Goal: Information Seeking & Learning: Learn about a topic

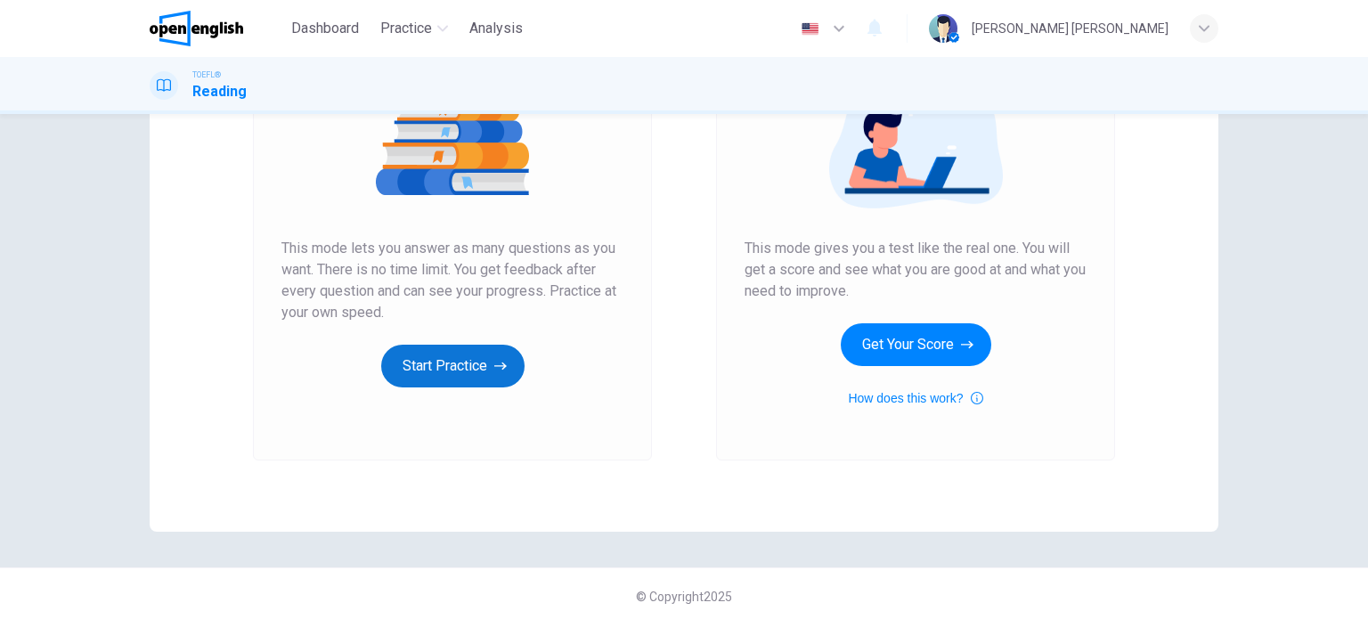
scroll to position [242, 0]
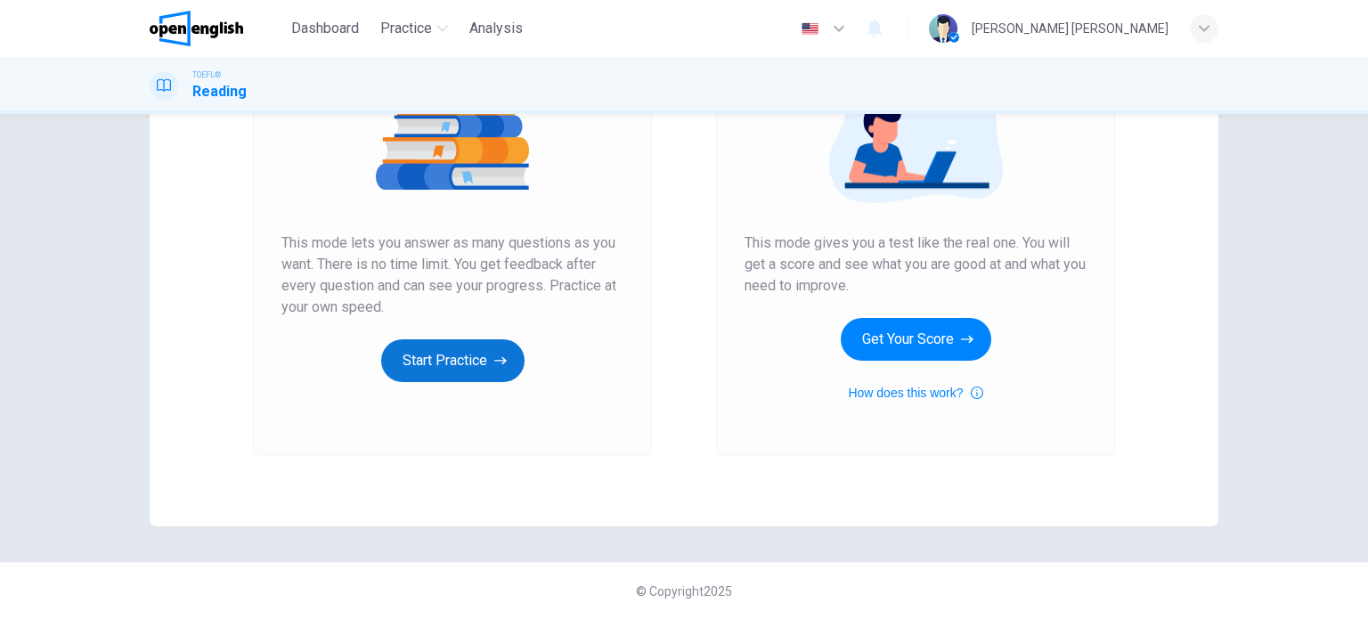
click at [504, 359] on button "Start Practice" at bounding box center [452, 360] width 143 height 43
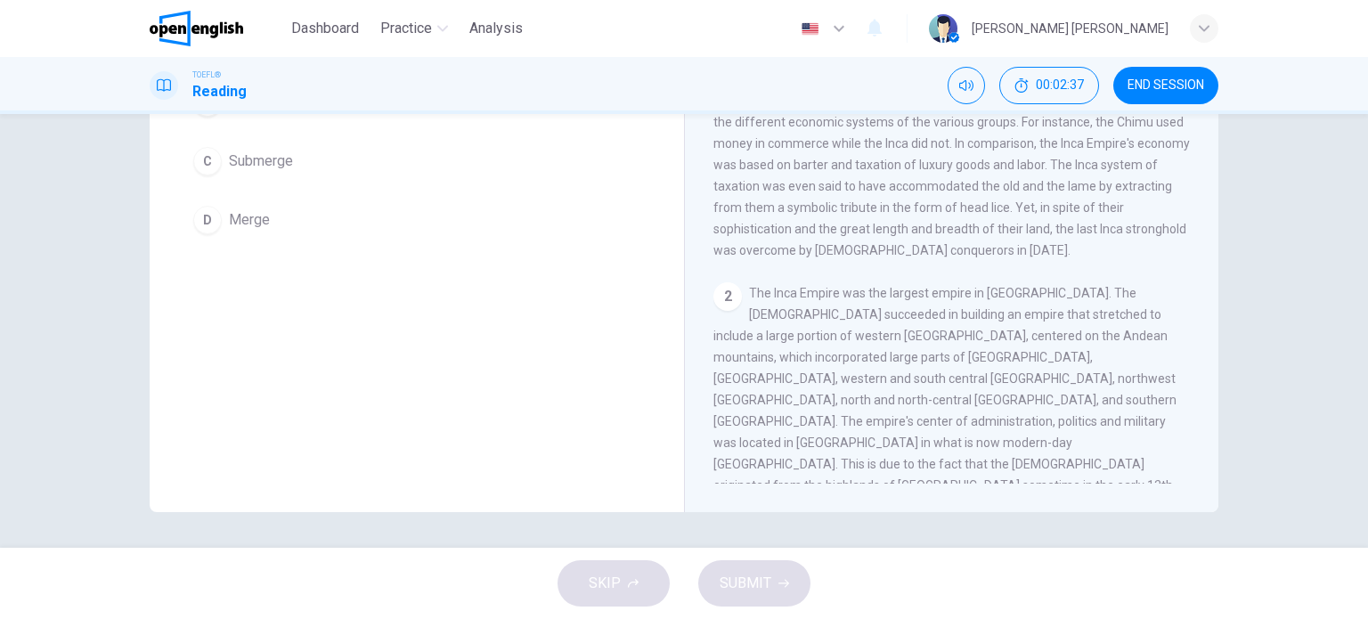
scroll to position [0, 0]
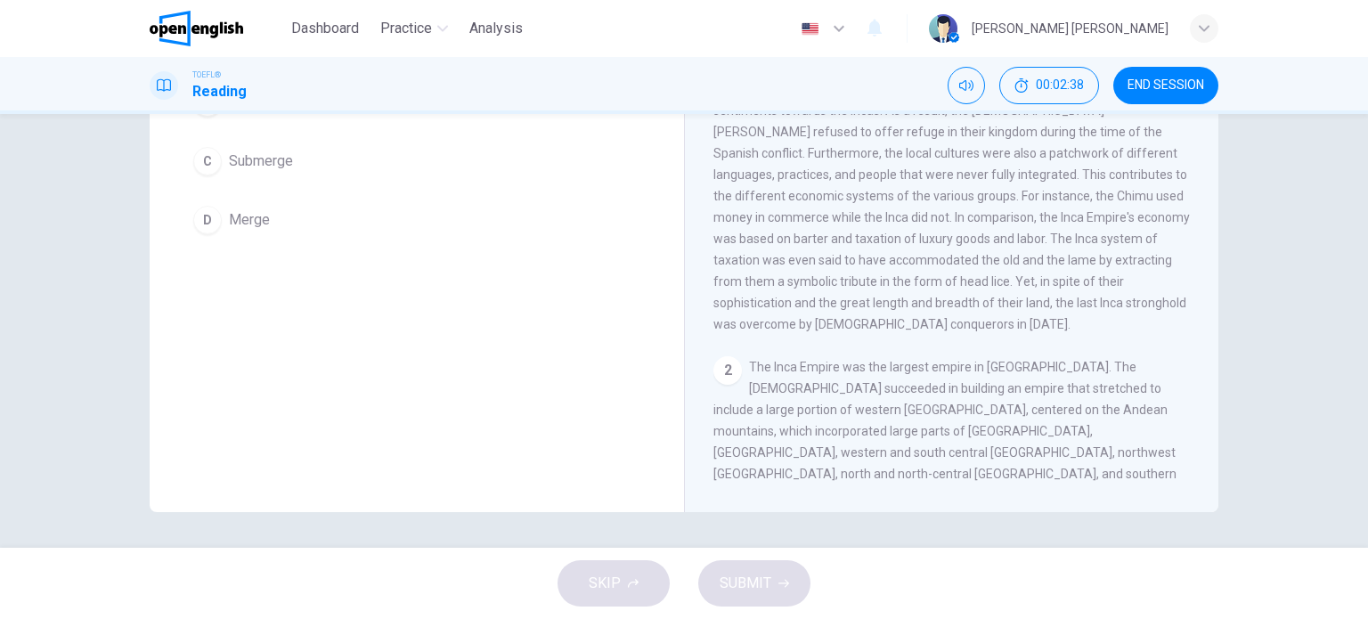
click at [893, 360] on span "The Inca Empire was the largest empire in [GEOGRAPHIC_DATA]. The [DEMOGRAPHIC_D…" at bounding box center [944, 495] width 463 height 271
click at [864, 360] on span "The Inca Empire was the largest empire in [GEOGRAPHIC_DATA]. The [DEMOGRAPHIC_D…" at bounding box center [944, 495] width 463 height 271
click at [811, 360] on span "The Inca Empire was the largest empire in [GEOGRAPHIC_DATA]. The [DEMOGRAPHIC_D…" at bounding box center [944, 495] width 463 height 271
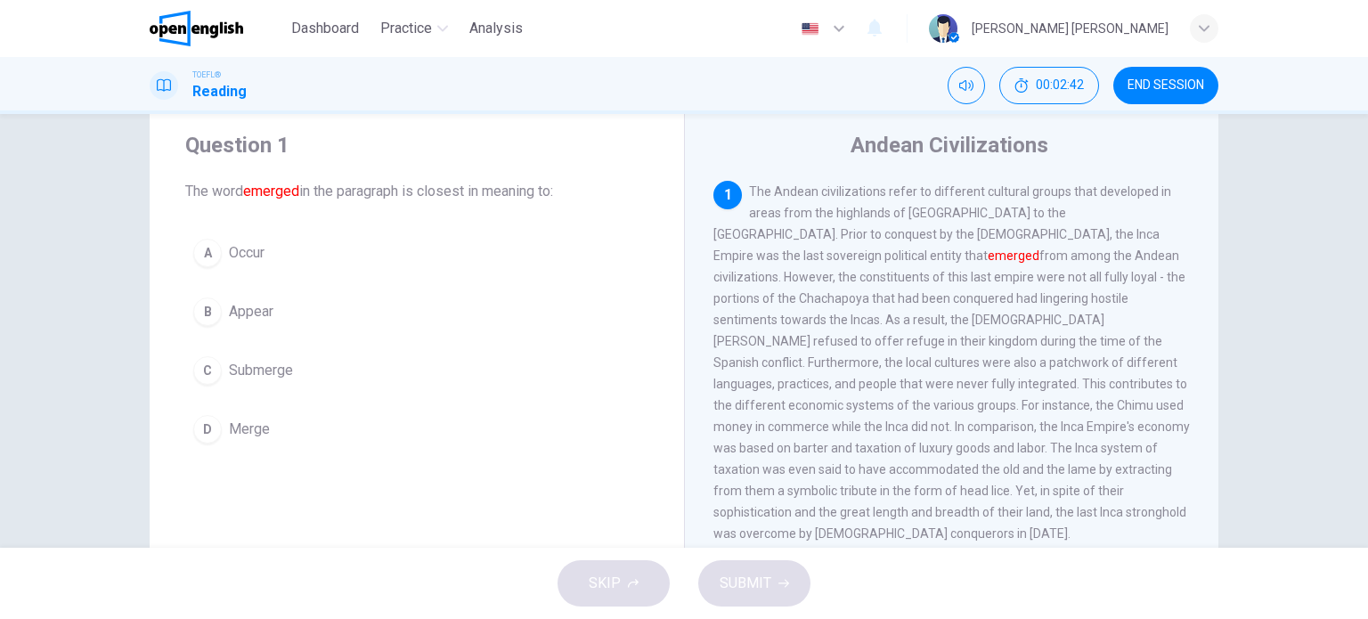
scroll to position [89, 0]
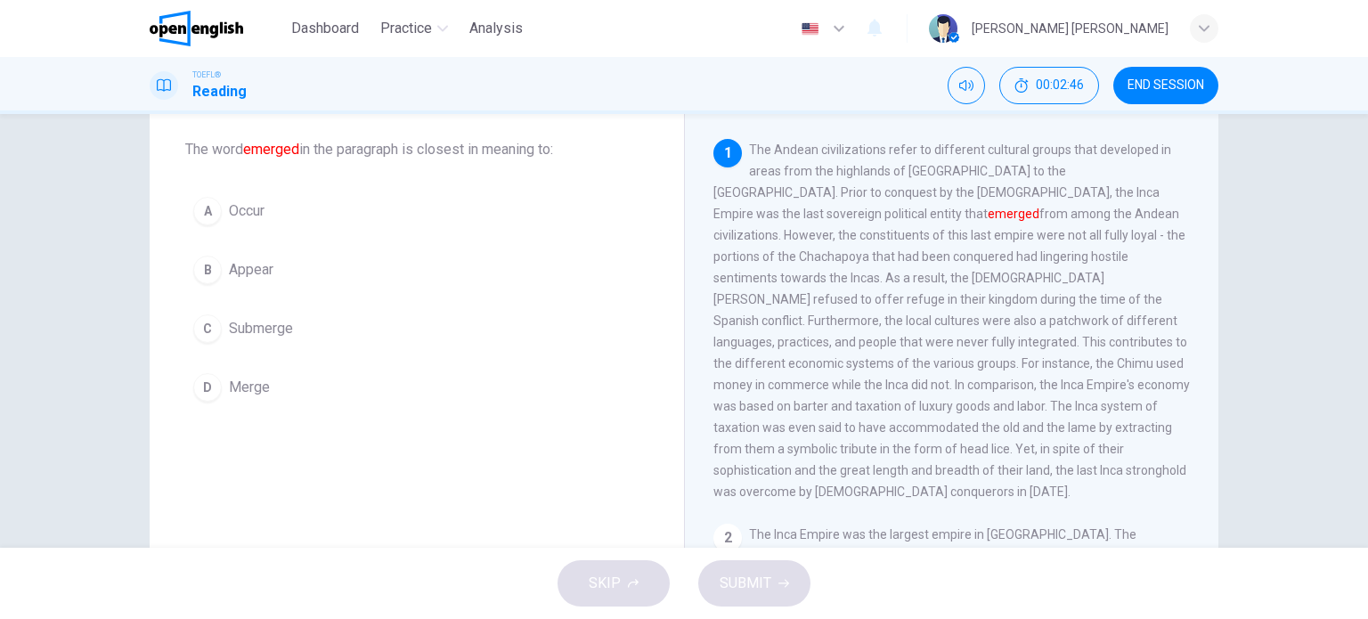
click at [199, 269] on div "B" at bounding box center [207, 270] width 28 height 28
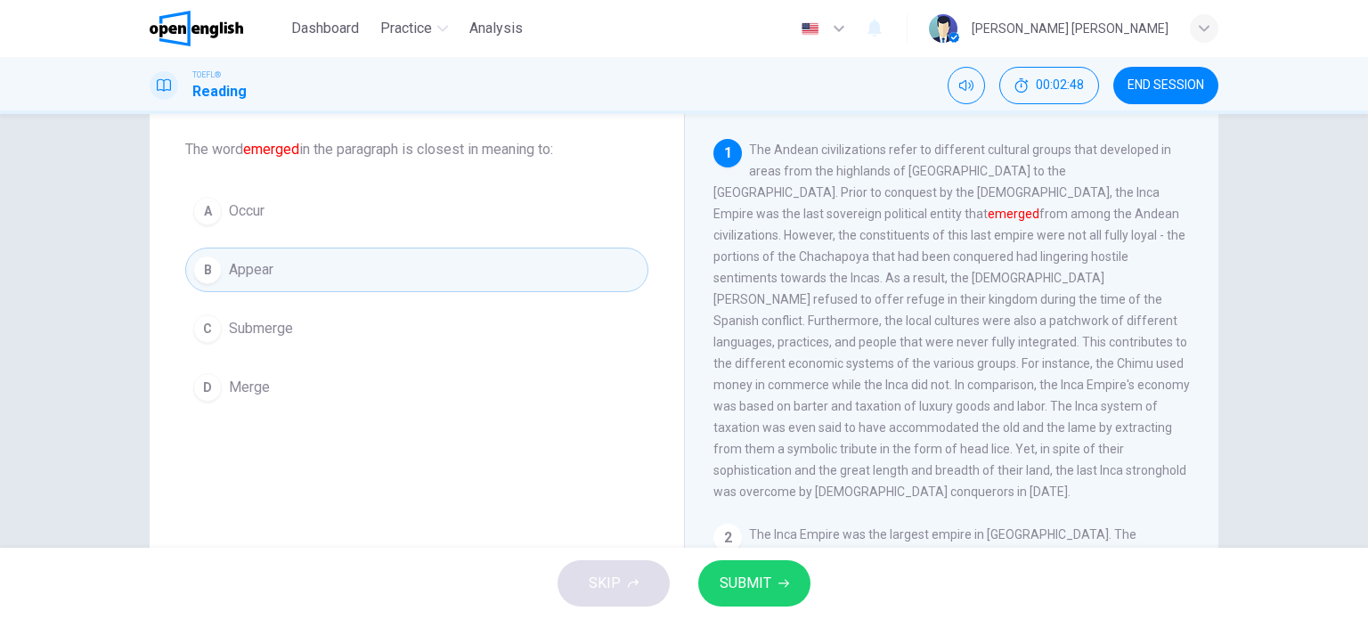
click at [746, 562] on button "SUBMIT" at bounding box center [754, 583] width 112 height 46
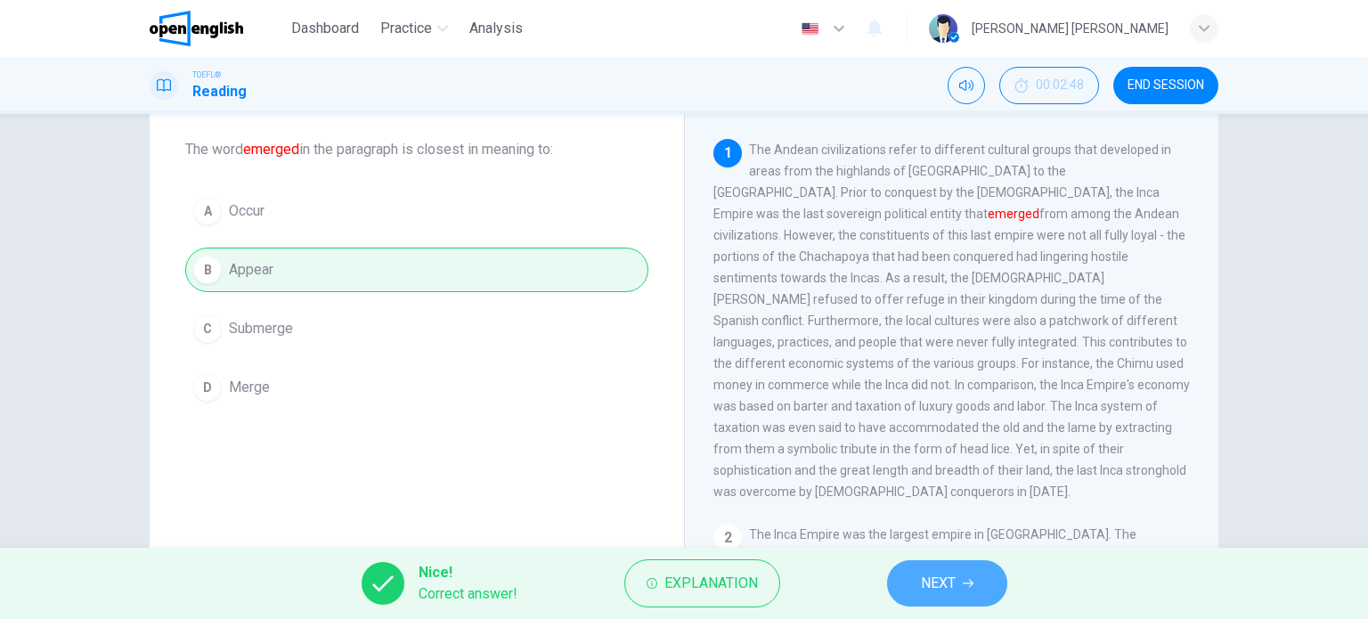
click at [975, 586] on button "NEXT" at bounding box center [947, 583] width 120 height 46
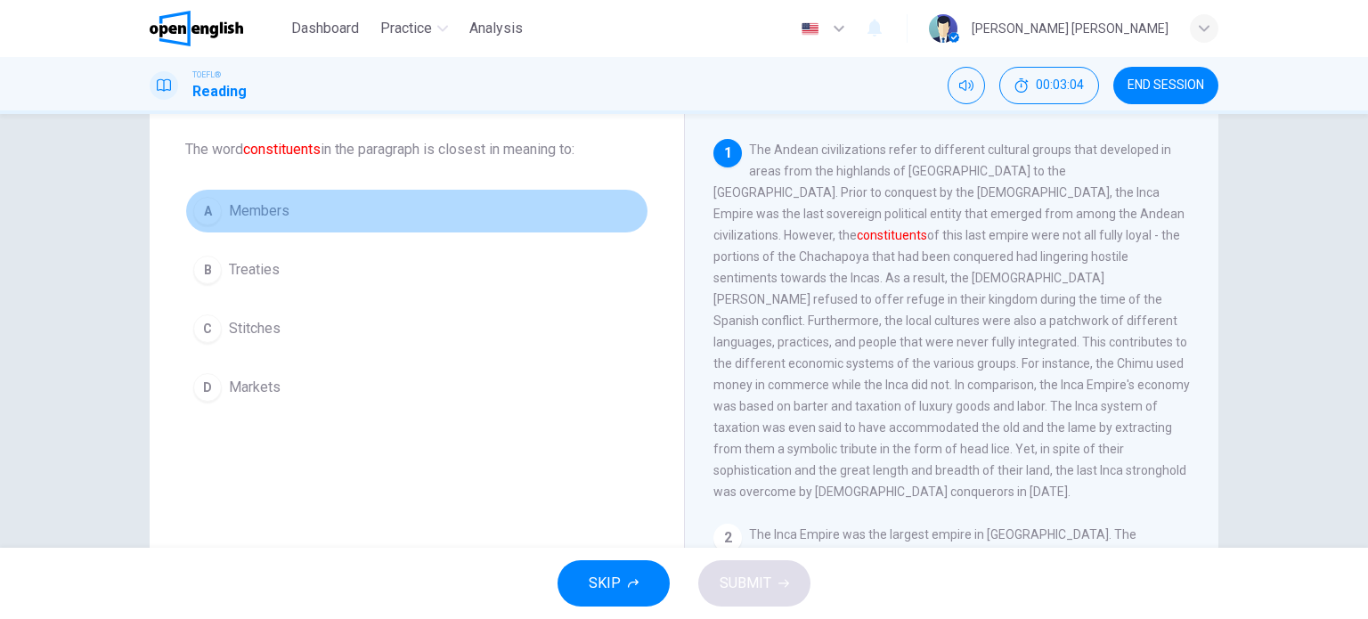
click at [260, 221] on span "Members" at bounding box center [259, 210] width 61 height 21
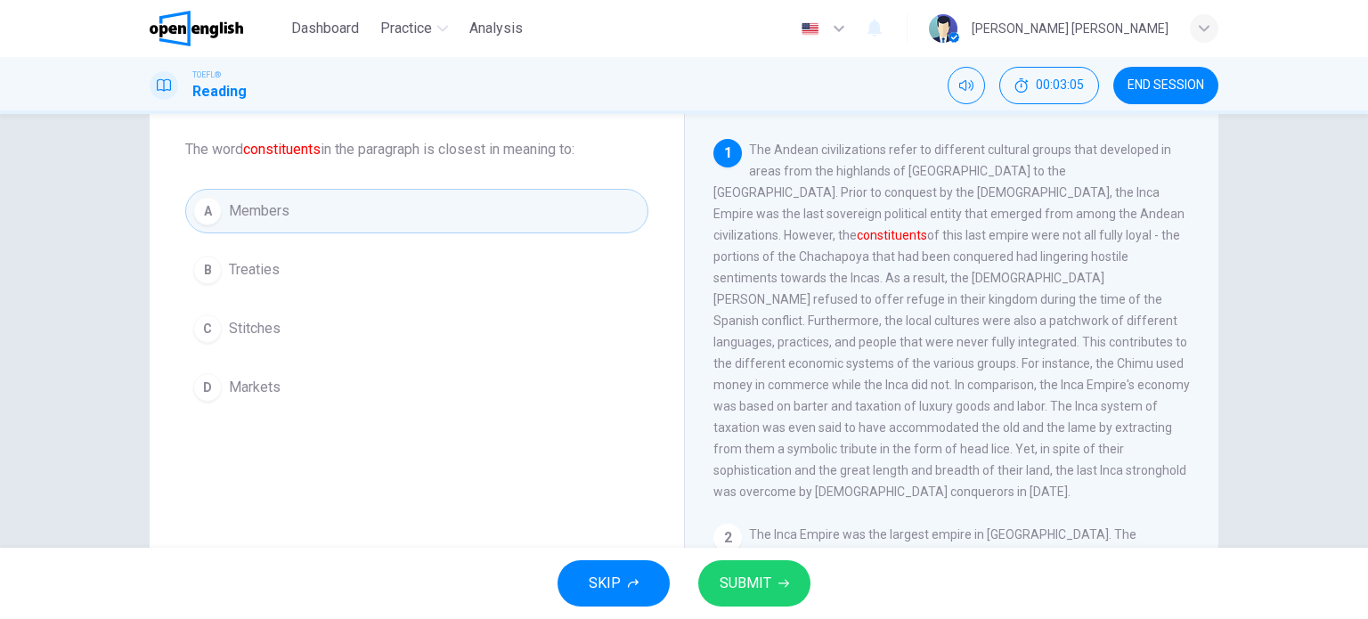
click at [744, 581] on span "SUBMIT" at bounding box center [745, 583] width 52 height 25
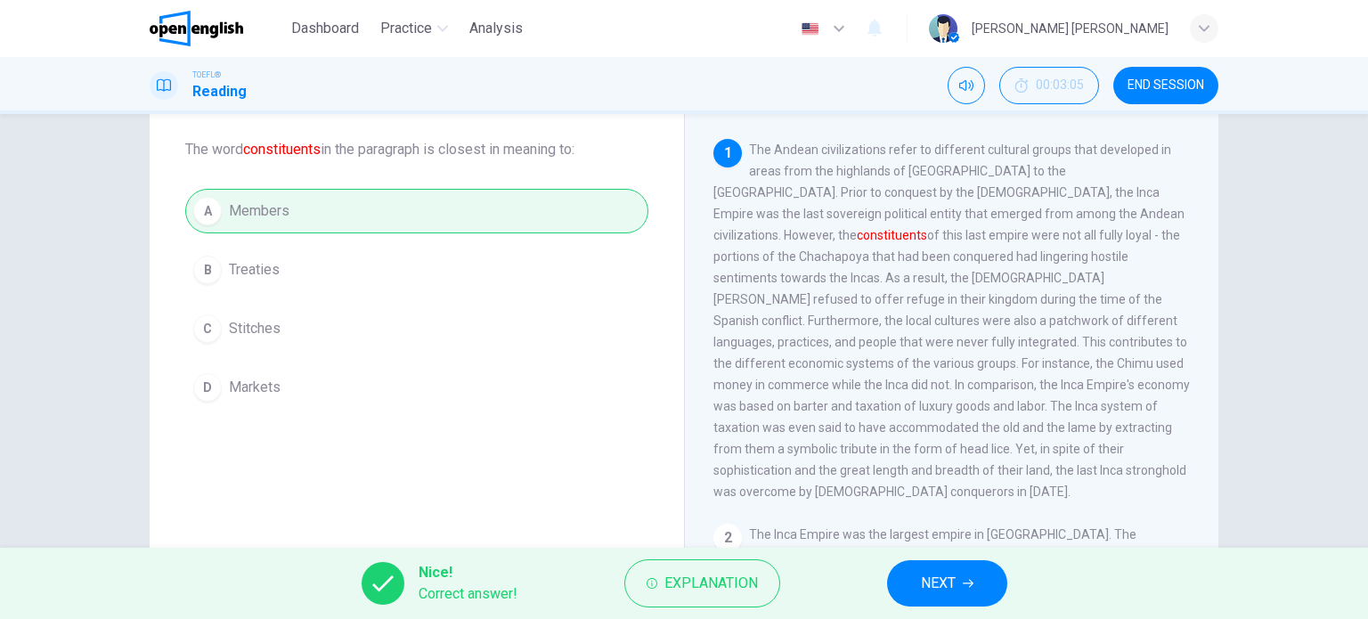
click at [977, 588] on button "NEXT" at bounding box center [947, 583] width 120 height 46
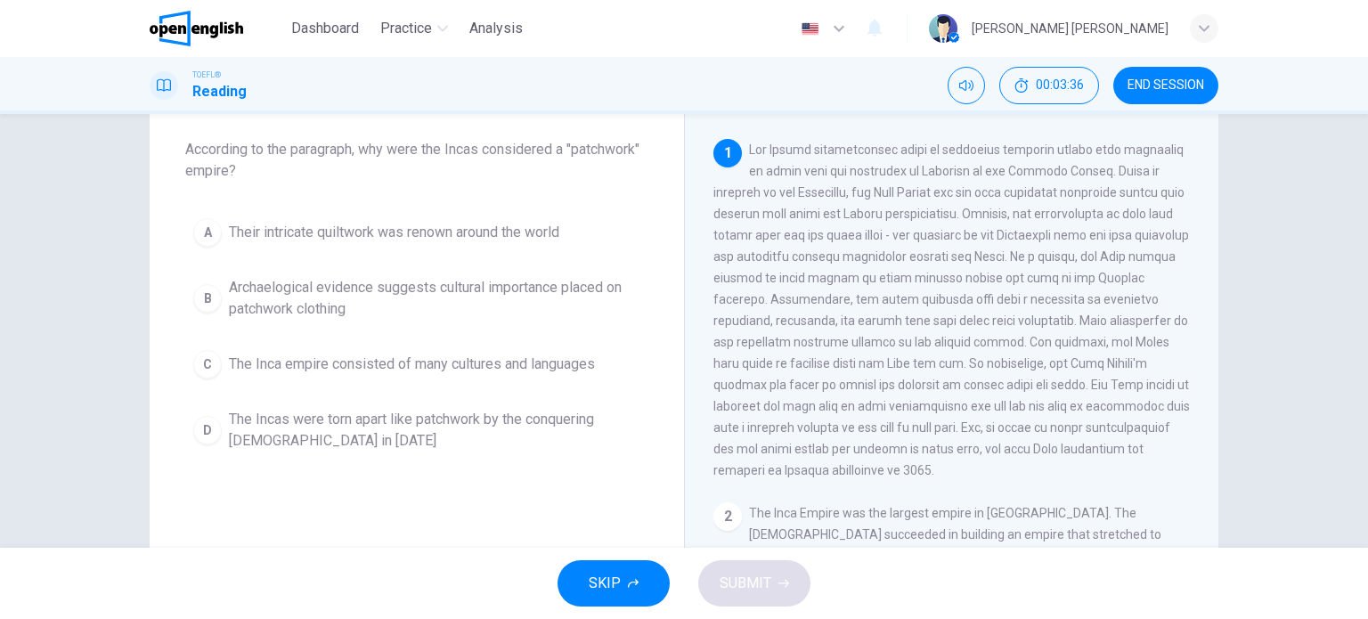
click at [284, 436] on span "The Incas were torn apart like patchwork by the conquering [DEMOGRAPHIC_DATA] i…" at bounding box center [434, 430] width 411 height 43
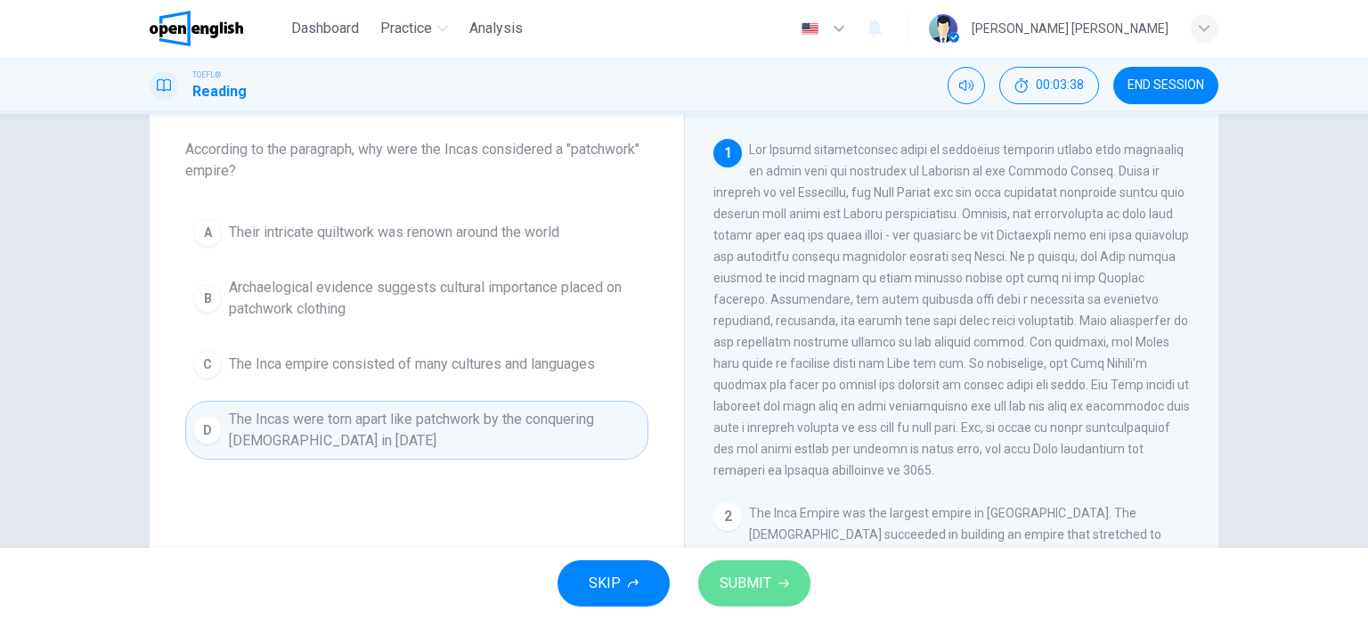
click at [766, 587] on span "SUBMIT" at bounding box center [745, 583] width 52 height 25
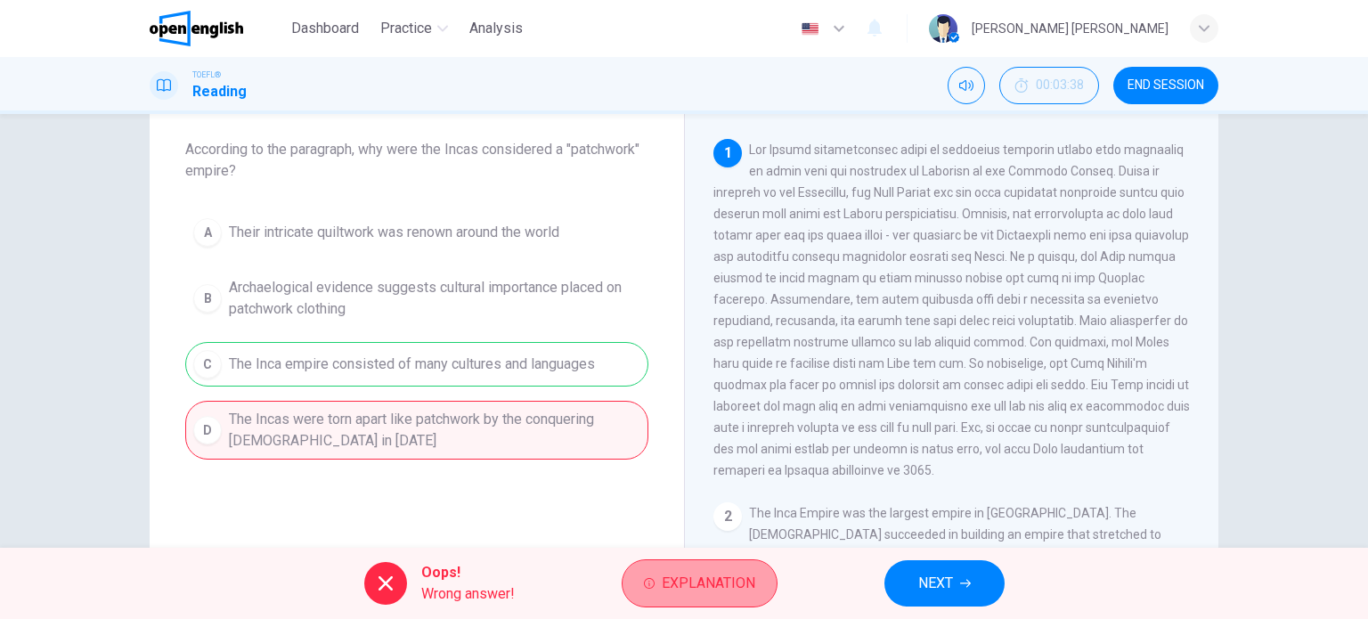
click at [737, 588] on span "Explanation" at bounding box center [708, 583] width 93 height 25
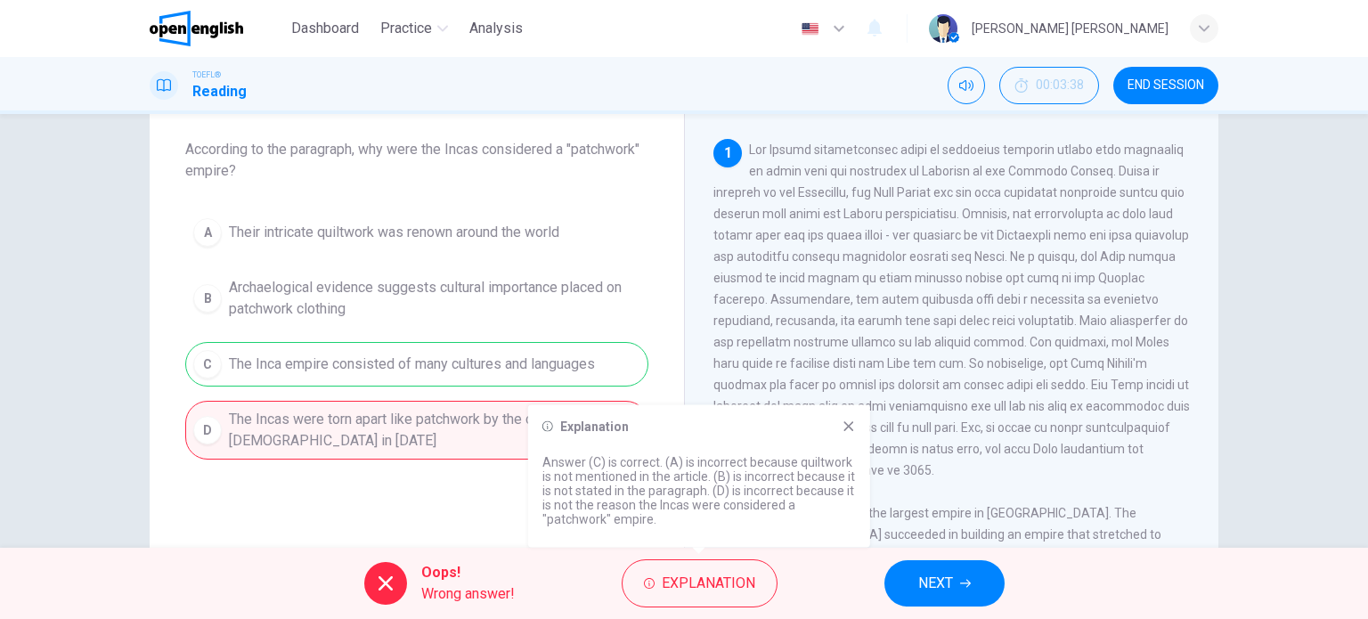
drag, startPoint x: 225, startPoint y: 236, endPoint x: 565, endPoint y: 261, distance: 341.0
click at [560, 261] on div "A Their intricate quiltwork was renown around the world B Archaelogical evidenc…" at bounding box center [416, 334] width 463 height 249
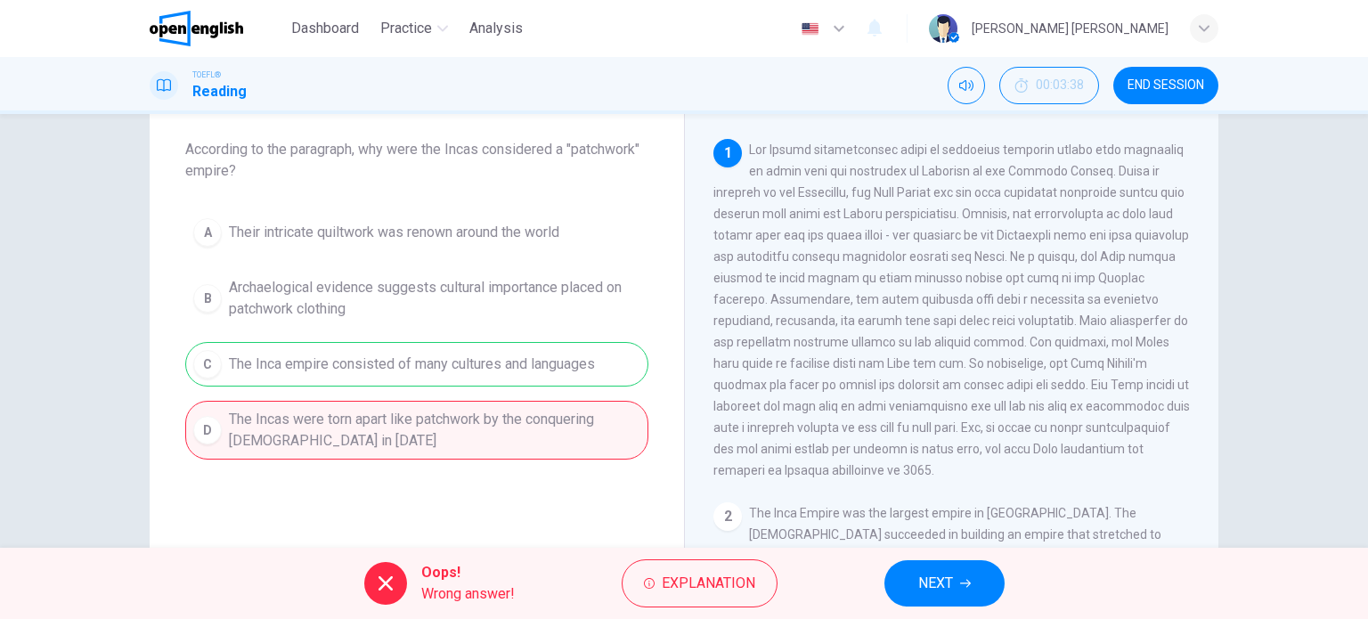
drag, startPoint x: 573, startPoint y: 234, endPoint x: 296, endPoint y: 206, distance: 279.3
click at [303, 199] on div "Question 3 According to the paragraph, why were the Incas considered a "patchwo…" at bounding box center [417, 274] width 534 height 427
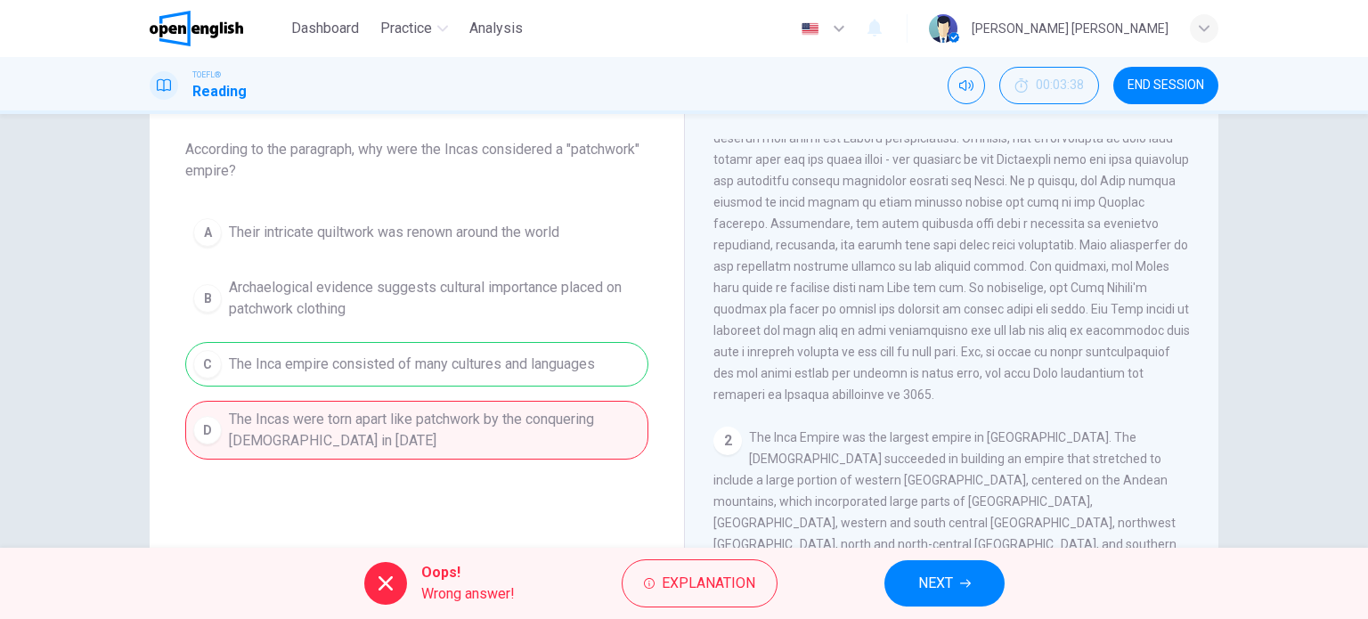
scroll to position [178, 0]
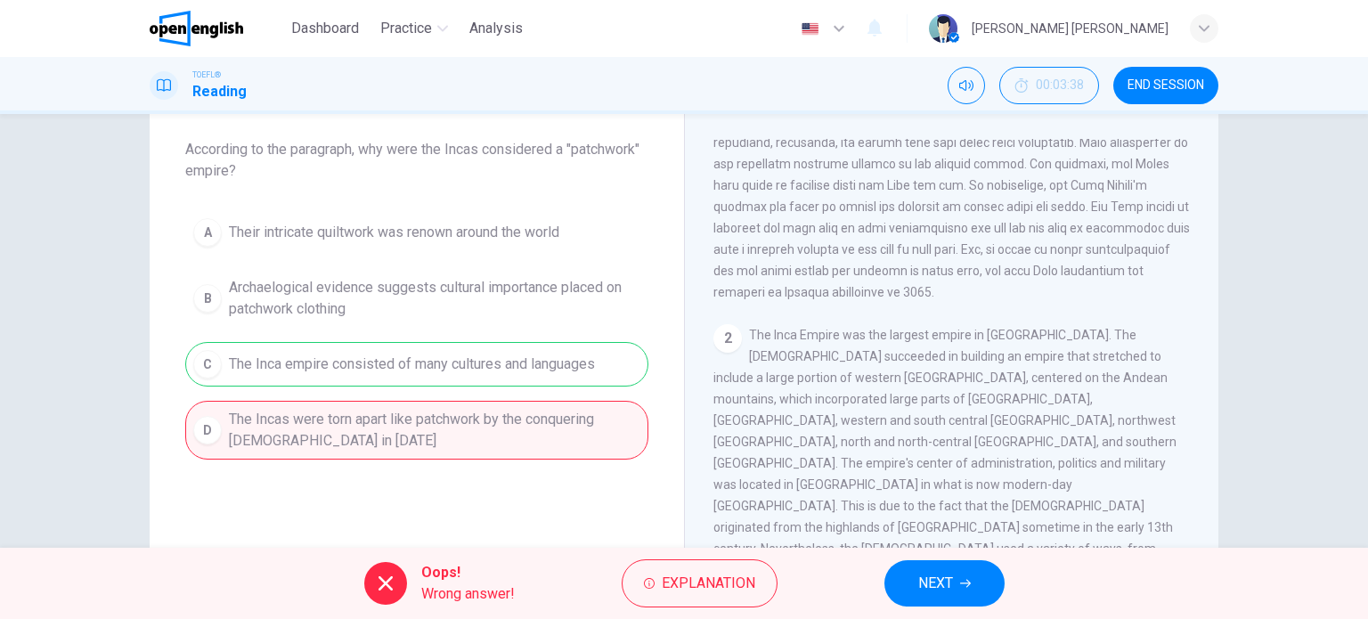
click at [1162, 85] on span "END SESSION" at bounding box center [1165, 85] width 77 height 14
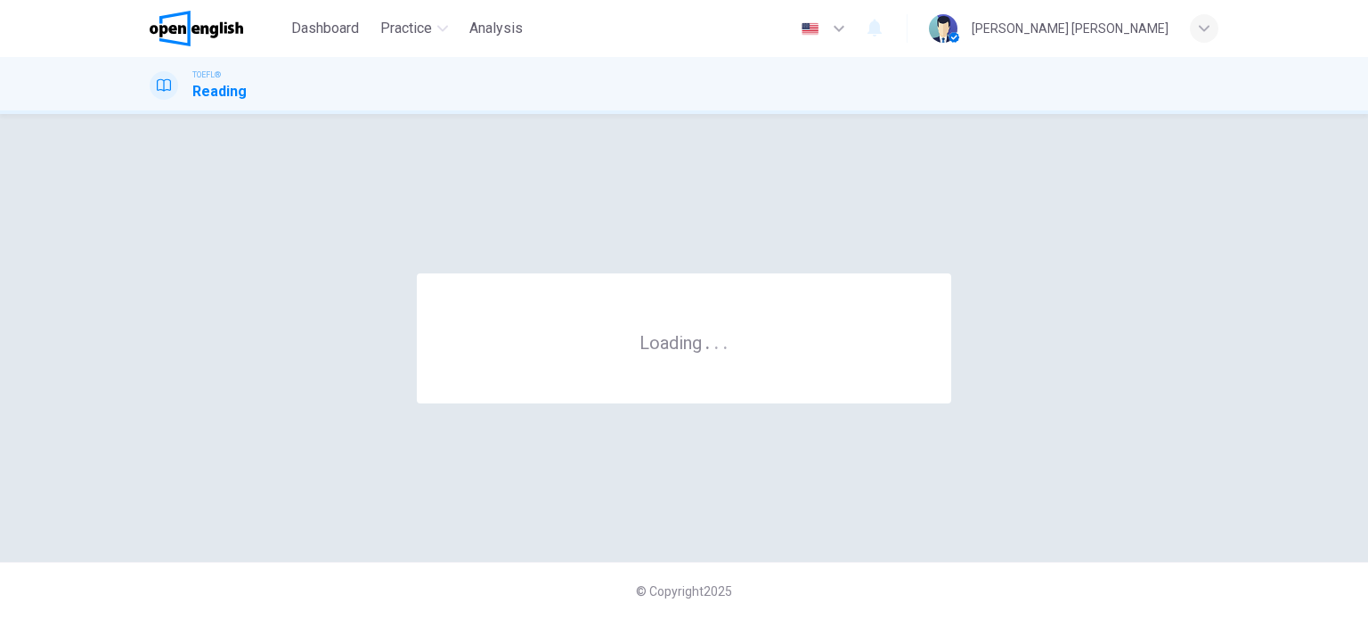
scroll to position [0, 0]
